Goal: Find specific page/section: Find specific page/section

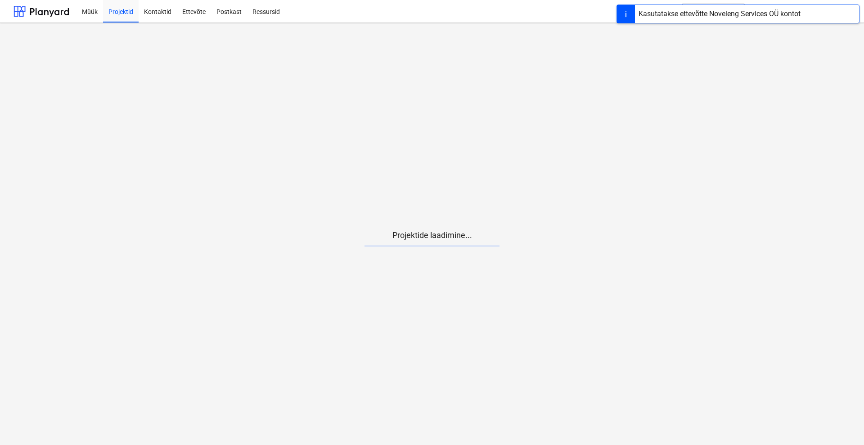
click at [396, 250] on main "Projektide laadimine..." at bounding box center [432, 234] width 864 height 422
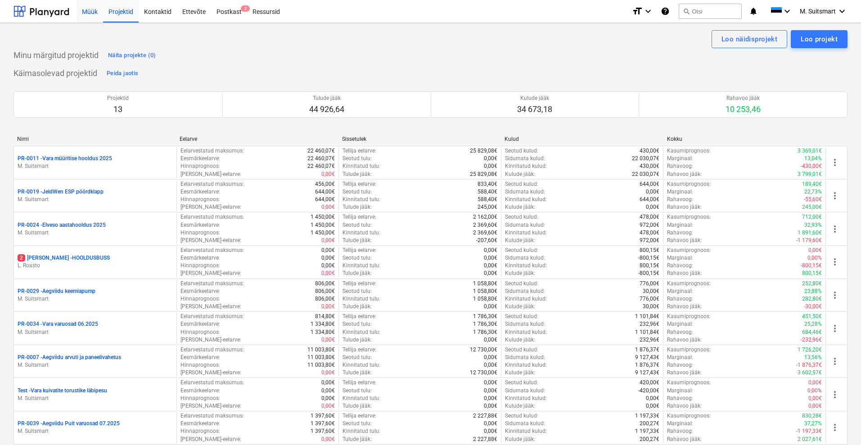
click at [96, 15] on div "Müük" at bounding box center [89, 11] width 27 height 23
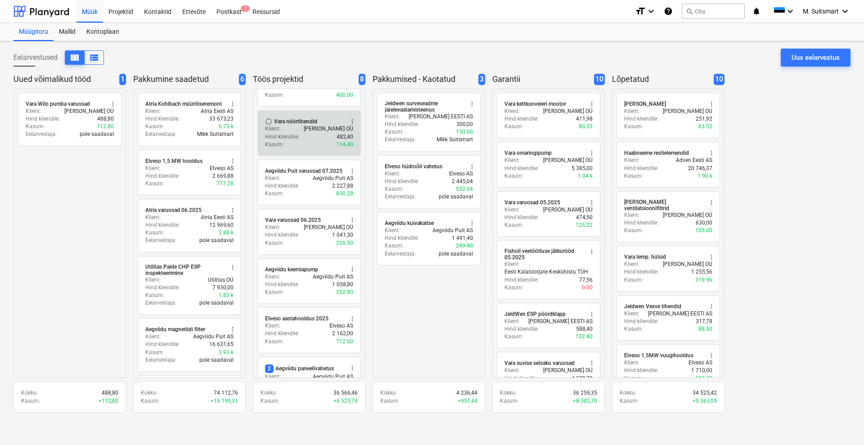
scroll to position [56, 0]
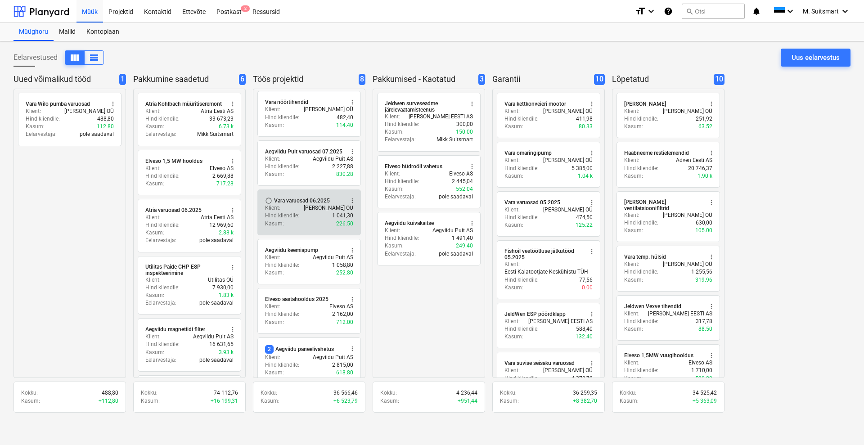
click at [297, 201] on div "Vara varuosad 06.2025" at bounding box center [302, 200] width 56 height 7
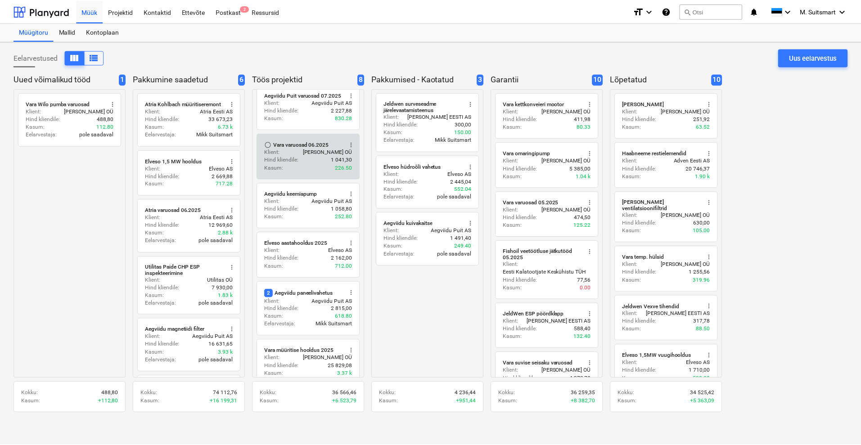
scroll to position [123, 0]
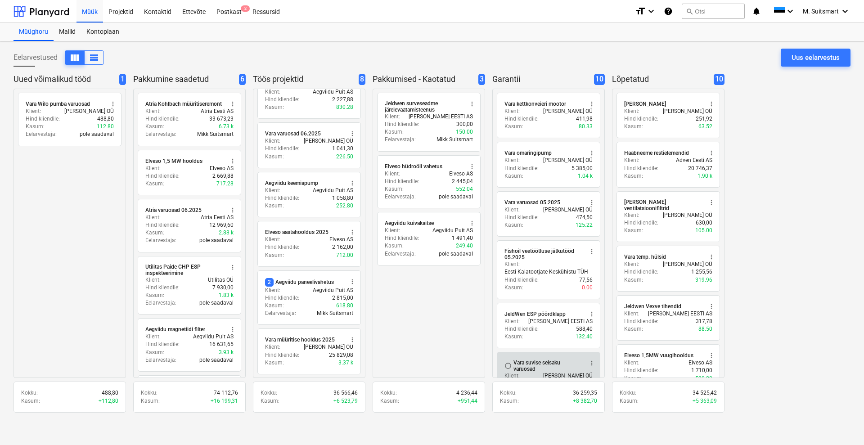
click at [540, 363] on div "Vara suvise seisaku varuosad" at bounding box center [547, 366] width 69 height 13
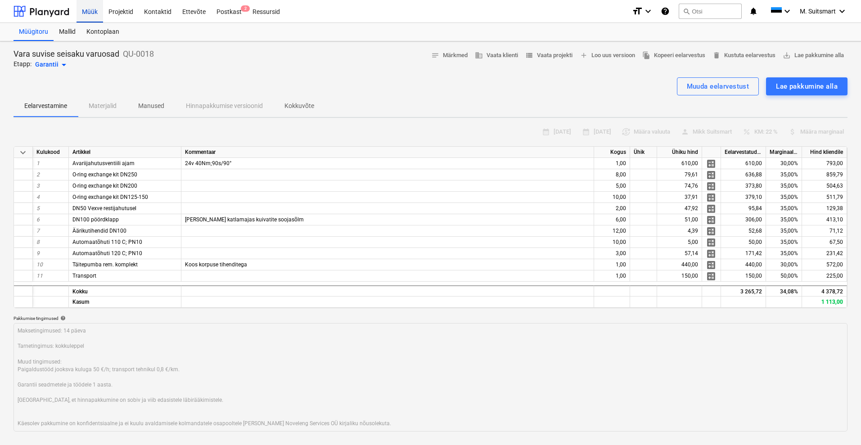
type textarea "x"
